Goal: Participate in discussion: Engage in conversation with other users on a specific topic

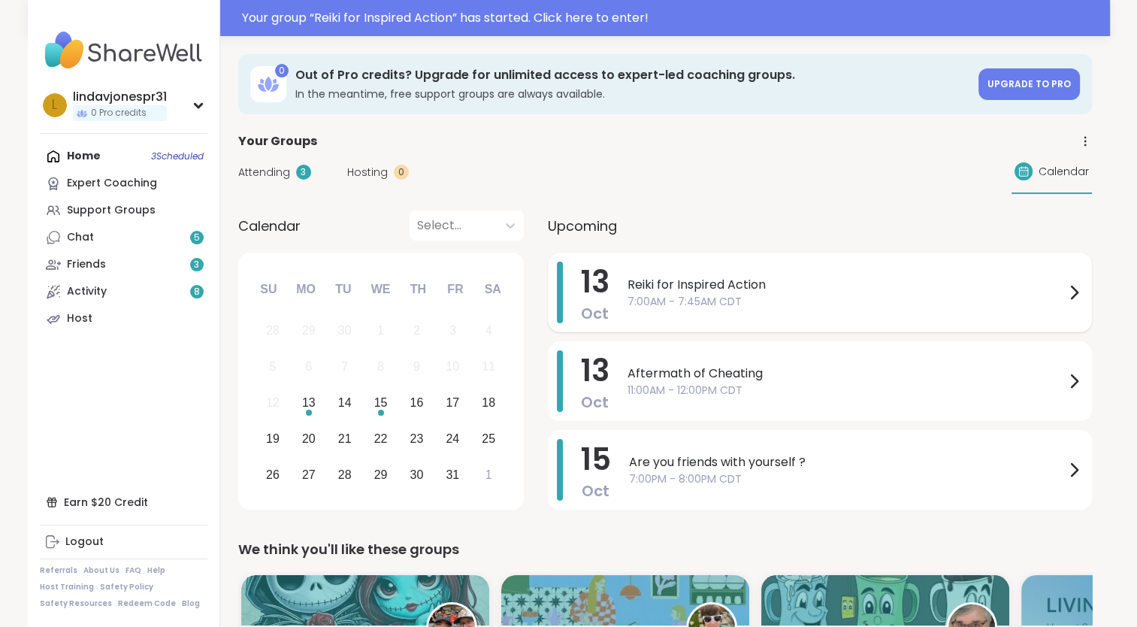
click at [710, 292] on span "Reiki for Inspired Action" at bounding box center [846, 285] width 437 height 18
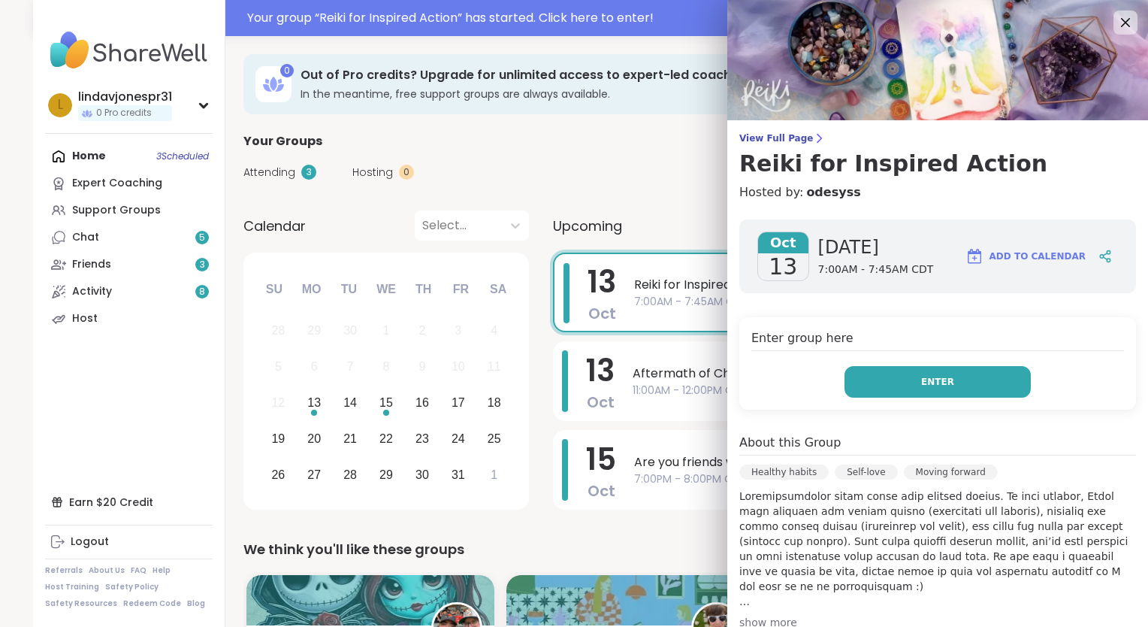
click at [930, 383] on span "Enter" at bounding box center [938, 382] width 33 height 14
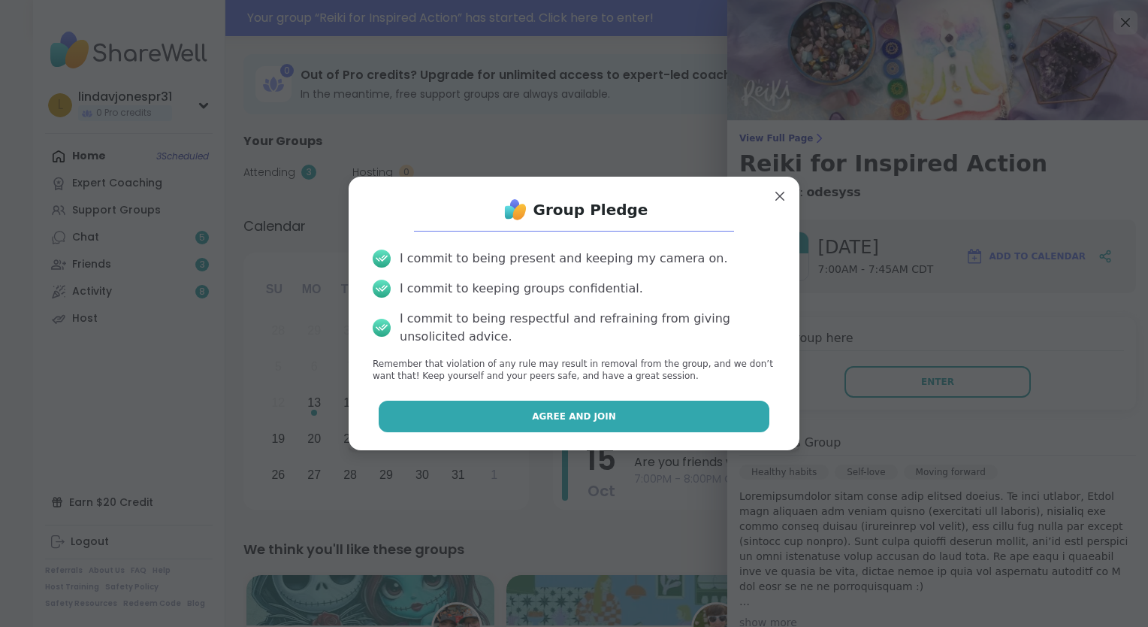
click at [660, 413] on button "Agree and Join" at bounding box center [575, 417] width 392 height 32
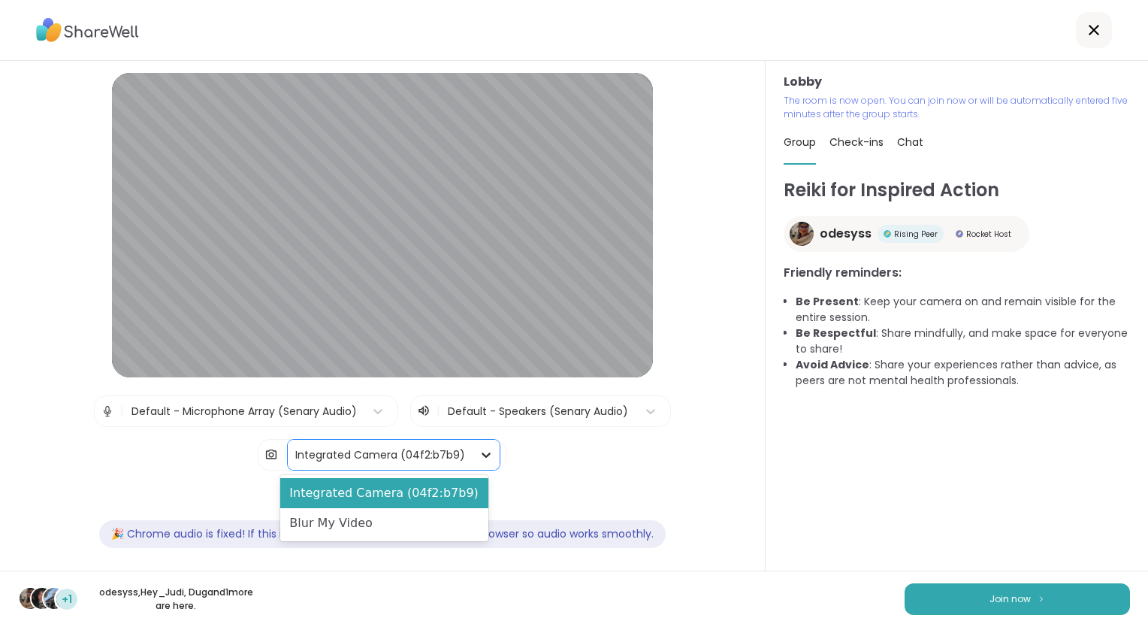
click at [479, 455] on icon at bounding box center [486, 454] width 15 height 15
click at [400, 516] on div "Blur My Video" at bounding box center [383, 523] width 207 height 30
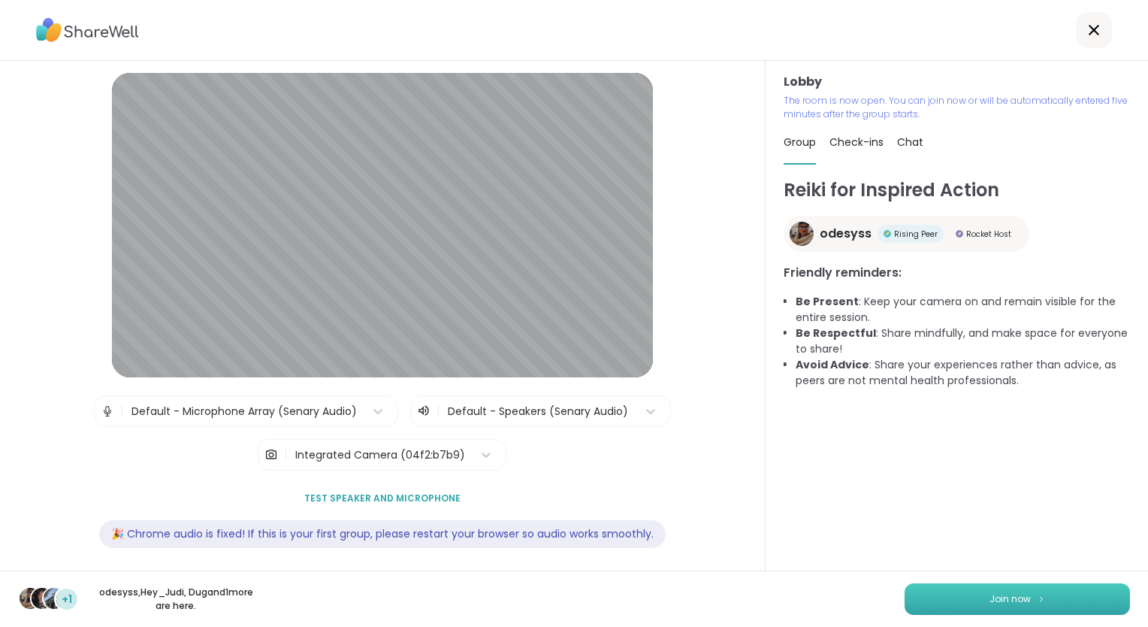
click at [977, 591] on button "Join now" at bounding box center [1017, 599] width 225 height 32
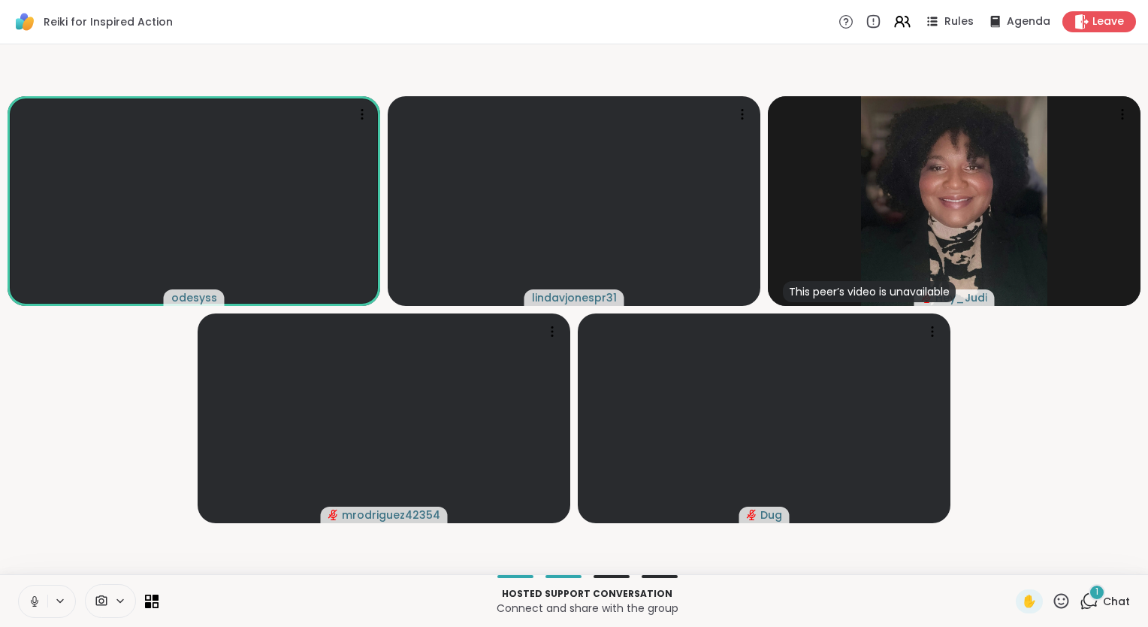
click at [34, 595] on icon at bounding box center [35, 602] width 14 height 14
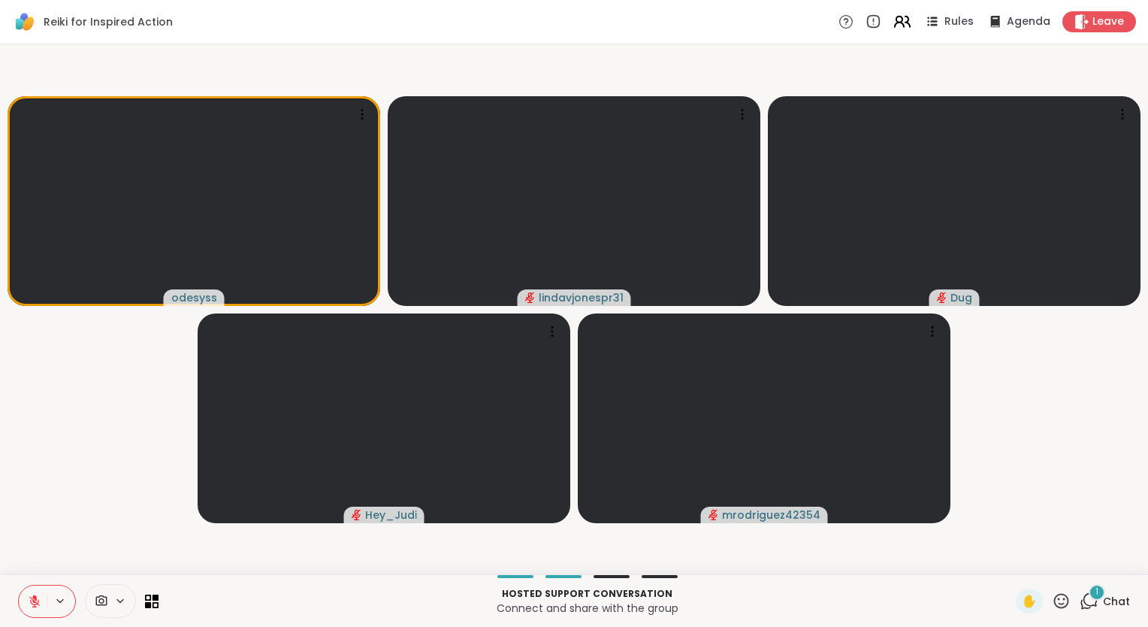
click at [896, 20] on icon at bounding box center [902, 21] width 19 height 19
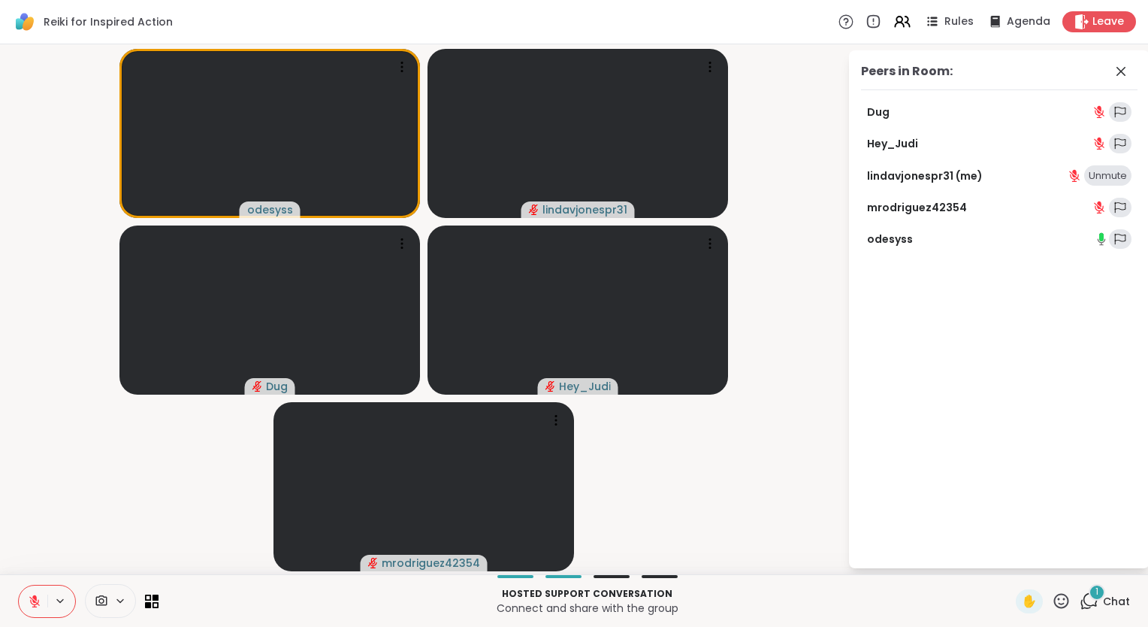
click at [840, 21] on icon at bounding box center [847, 22] width 16 height 16
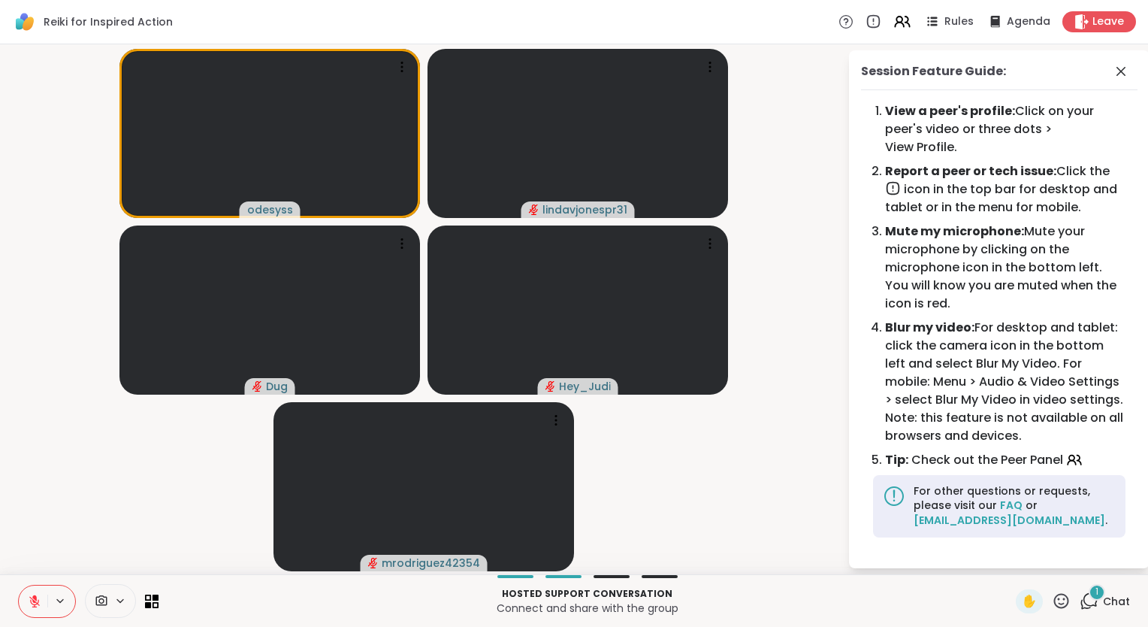
click at [764, 9] on div "Reiki for Inspired Action Rules Agenda Leave" at bounding box center [574, 22] width 1148 height 44
drag, startPoint x: 776, startPoint y: 261, endPoint x: 767, endPoint y: 179, distance: 82.4
drag, startPoint x: 767, startPoint y: 179, endPoint x: 1119, endPoint y: 71, distance: 367.8
click at [1121, 66] on icon at bounding box center [1121, 71] width 18 height 18
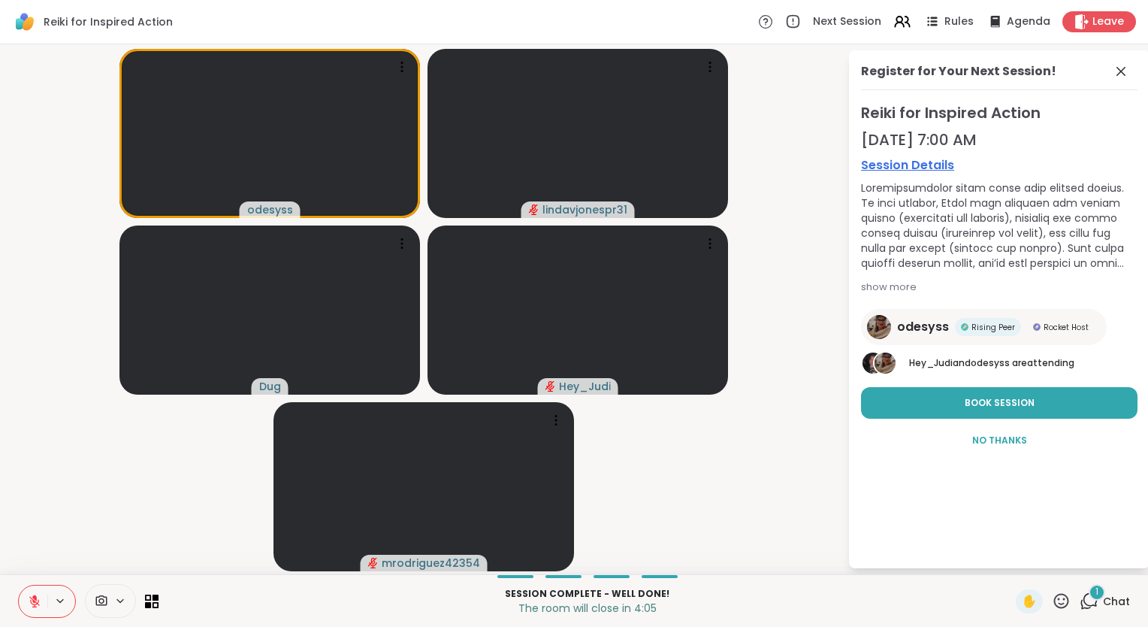
click at [29, 604] on icon at bounding box center [35, 602] width 14 height 14
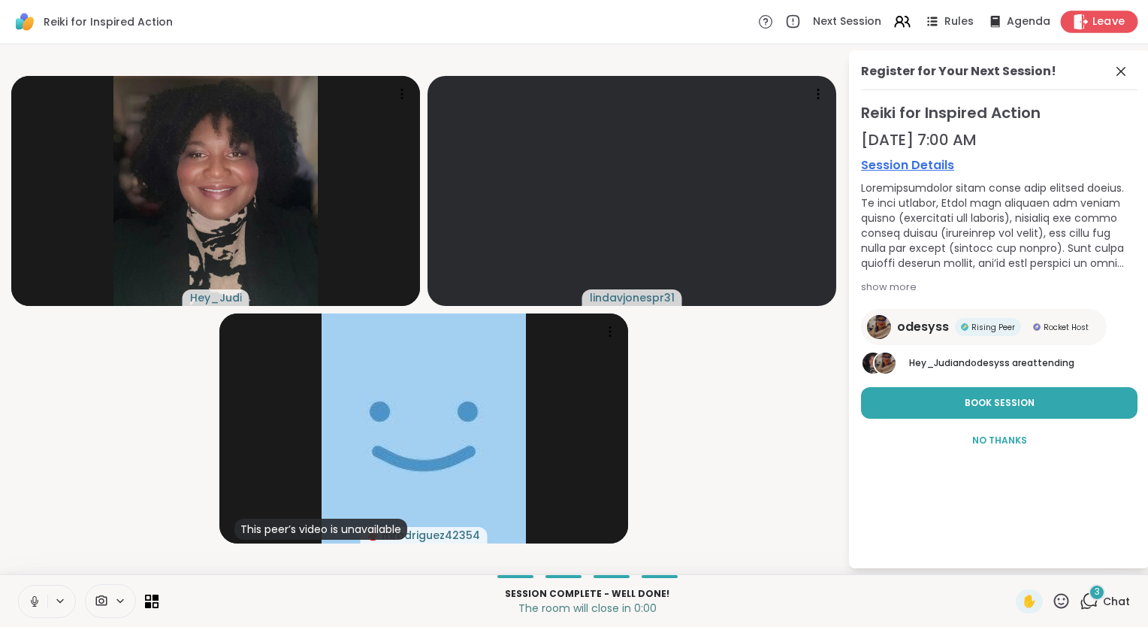
click at [1093, 20] on span "Leave" at bounding box center [1109, 22] width 33 height 16
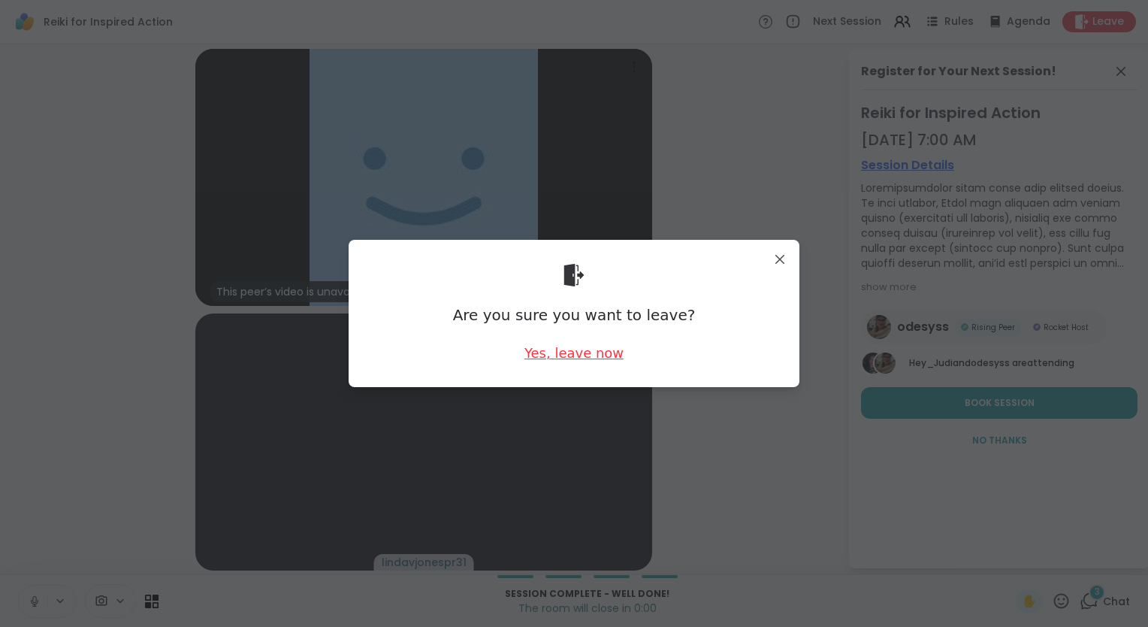
click at [566, 354] on div "Yes, leave now" at bounding box center [574, 352] width 99 height 19
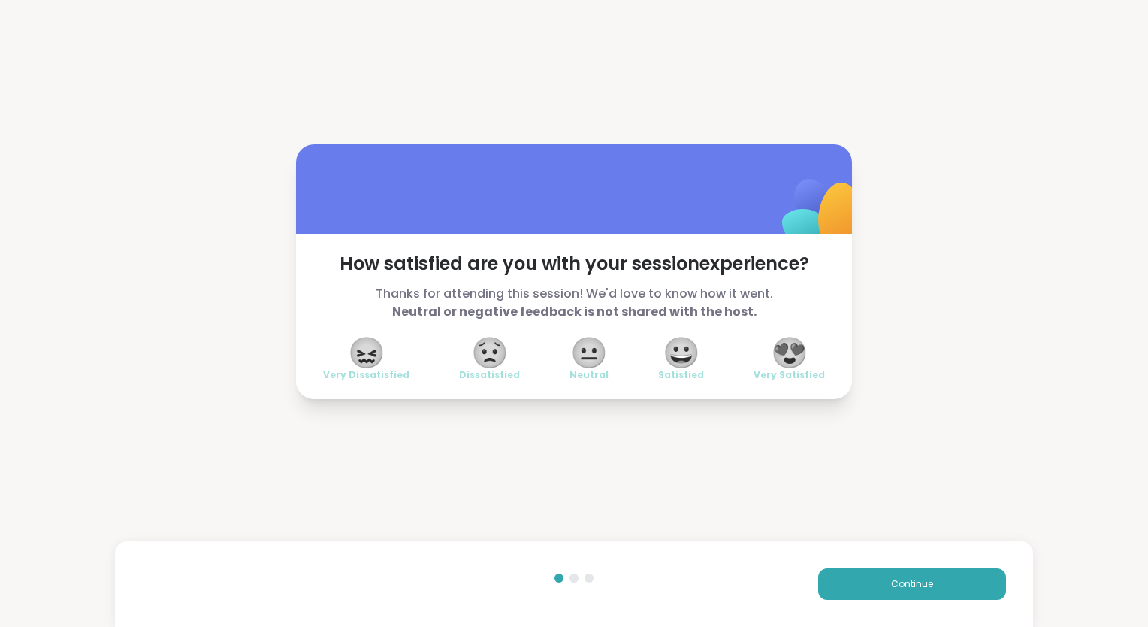
click at [785, 356] on span "😍" at bounding box center [790, 352] width 38 height 27
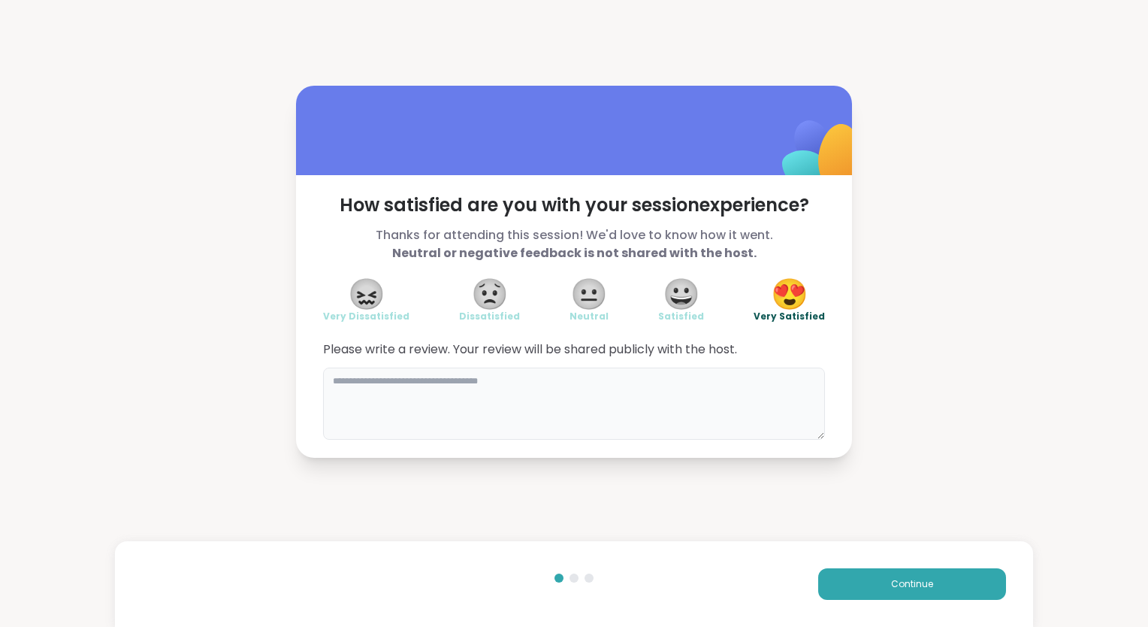
click at [442, 381] on textarea at bounding box center [574, 404] width 502 height 72
type textarea "**********"
click at [875, 583] on button "Continue" at bounding box center [913, 584] width 188 height 32
